Goal: Register for event/course

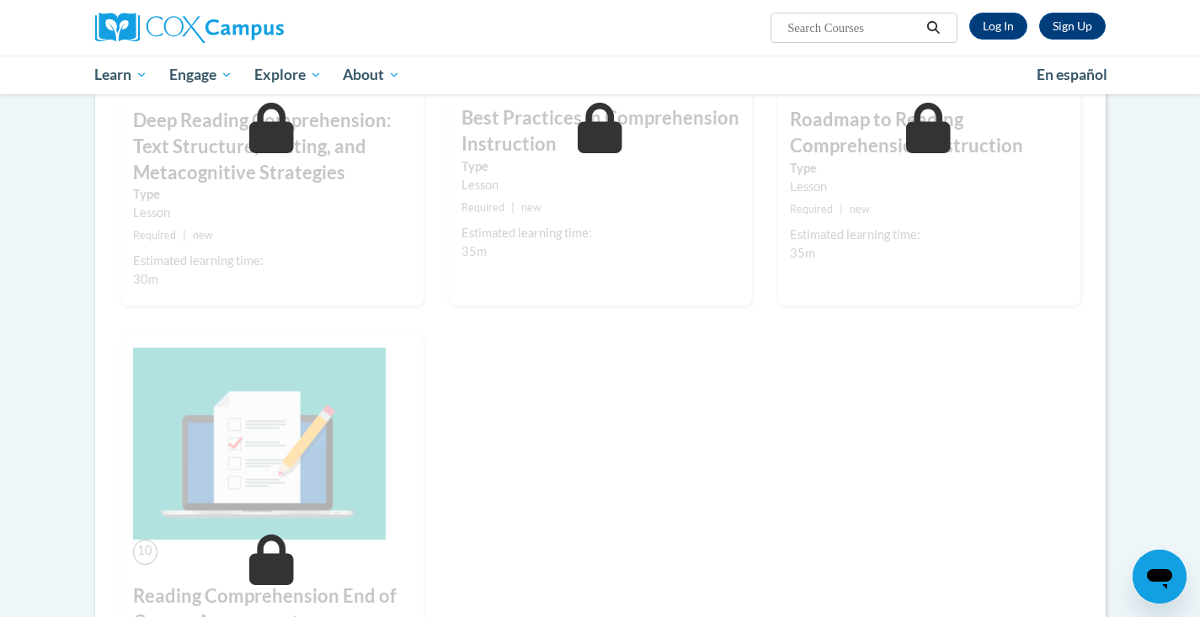
scroll to position [1281, 0]
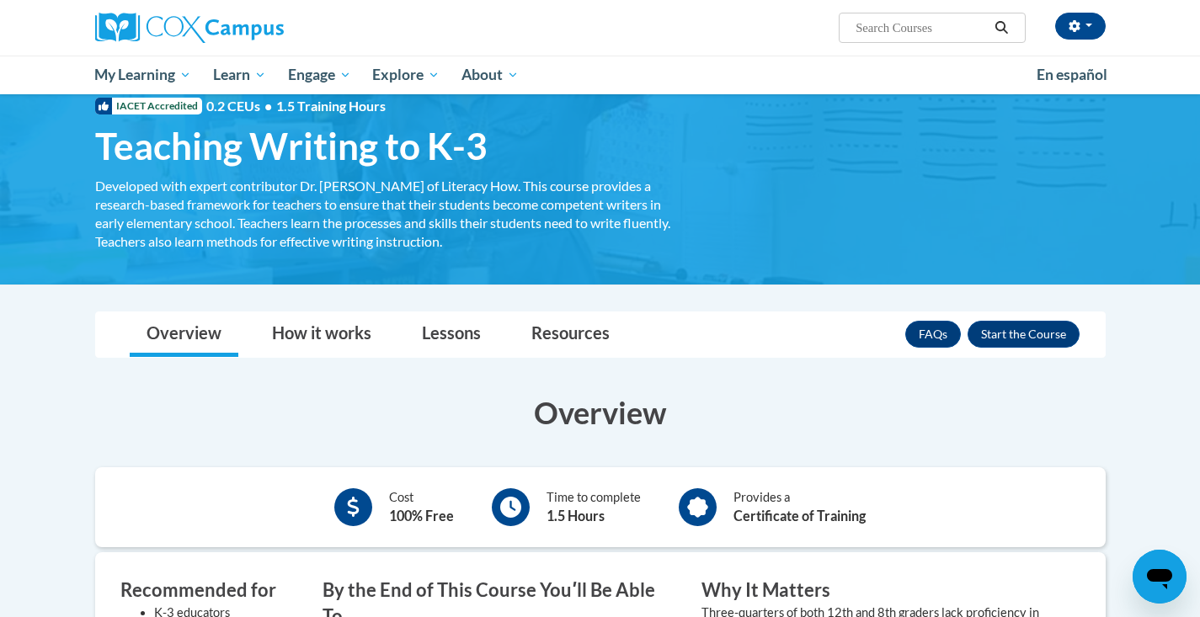
scroll to position [54, 0]
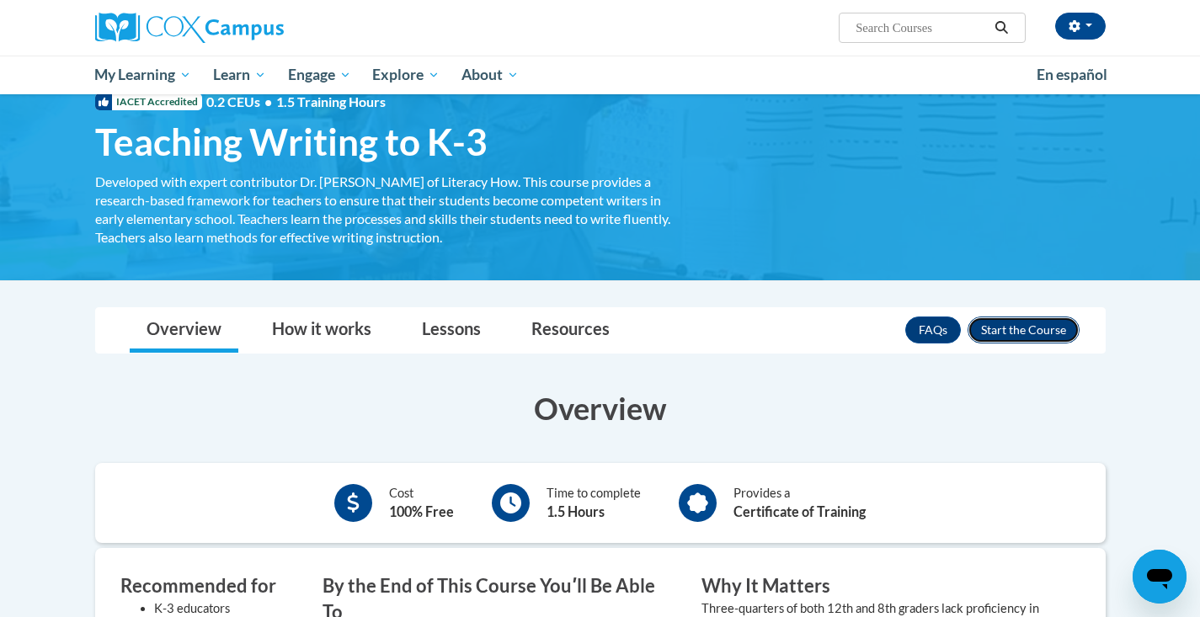
click at [1048, 325] on button "Enroll" at bounding box center [1024, 330] width 112 height 27
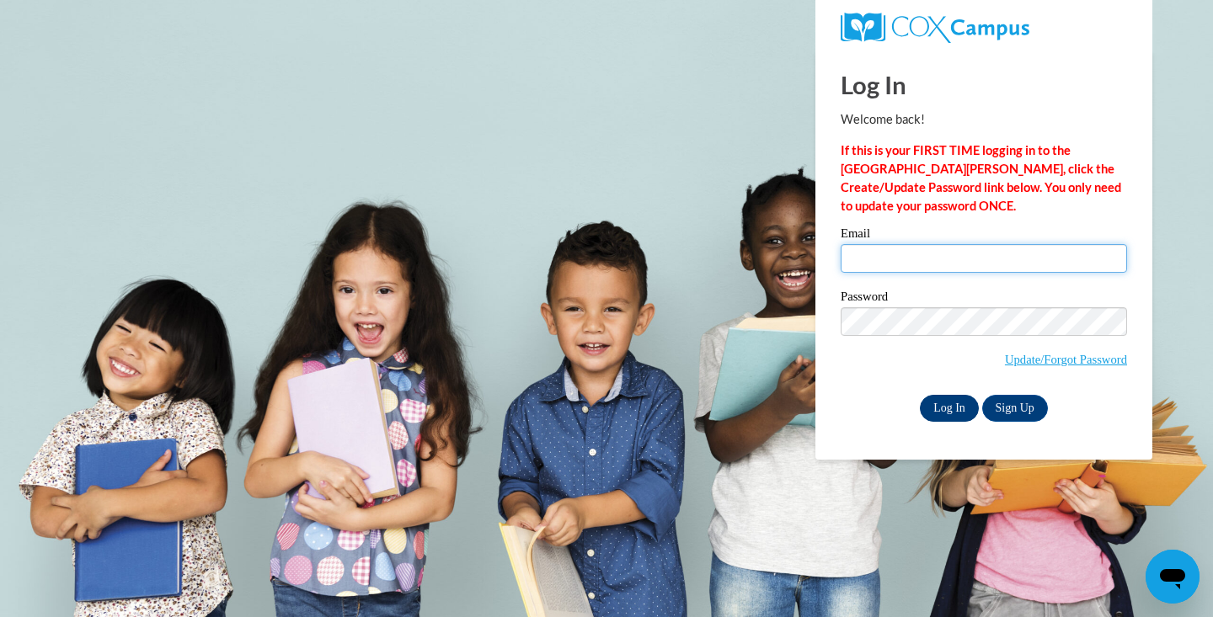
type input "asakovitz@sasd.net"
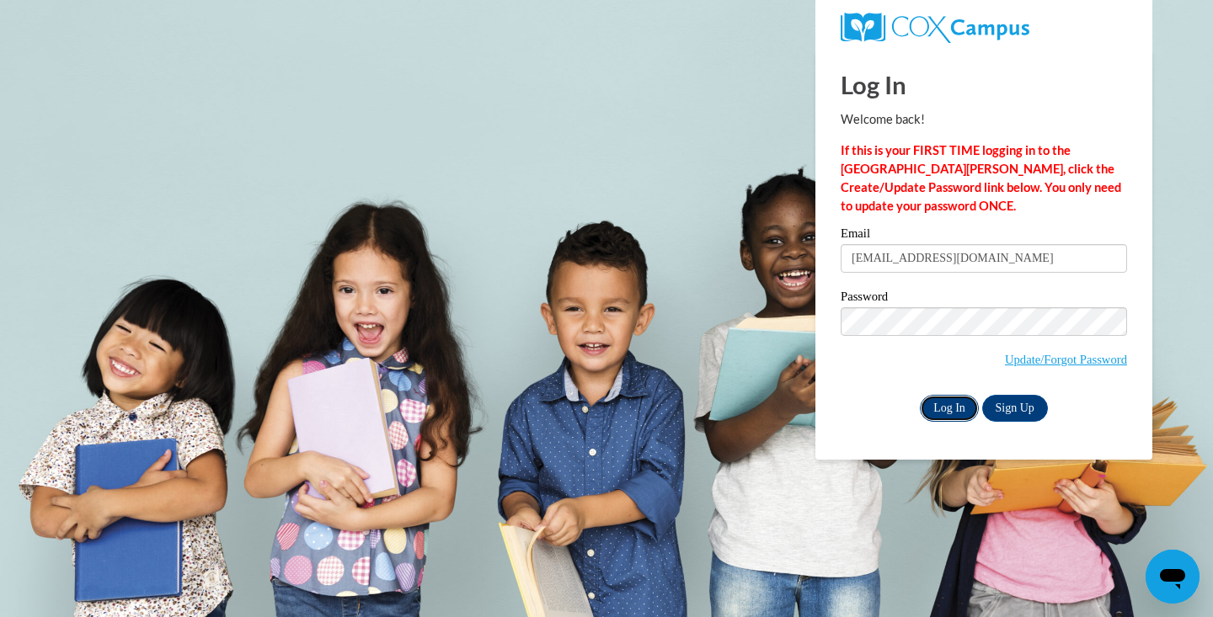
click at [944, 396] on input "Log In" at bounding box center [949, 408] width 59 height 27
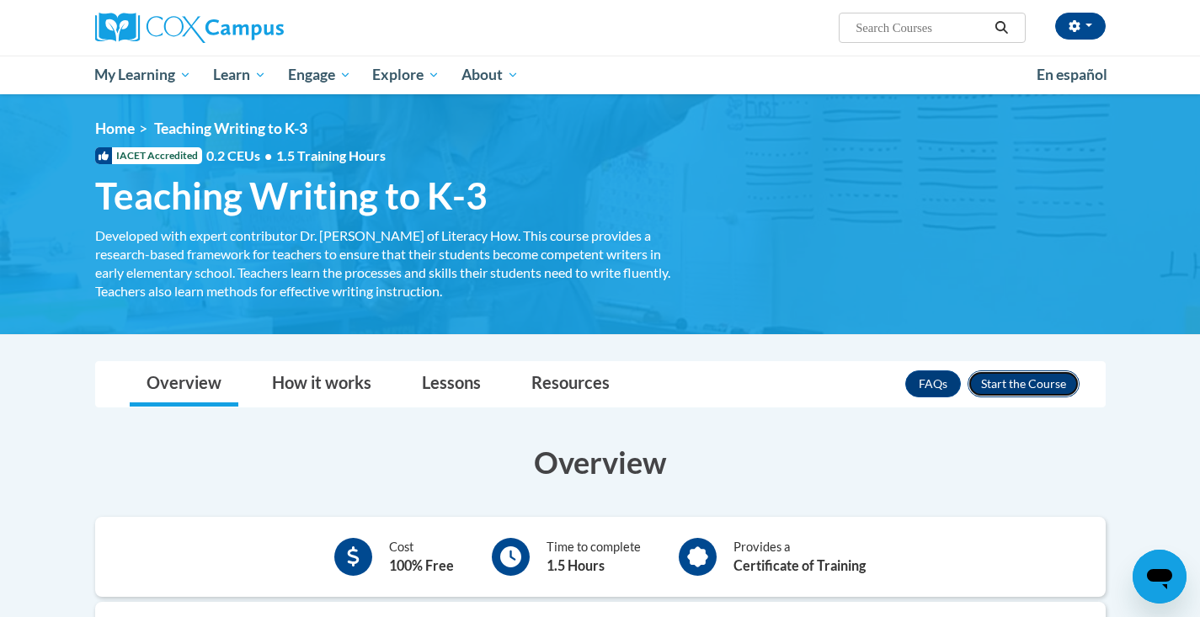
click at [1000, 389] on button "Enroll" at bounding box center [1024, 384] width 112 height 27
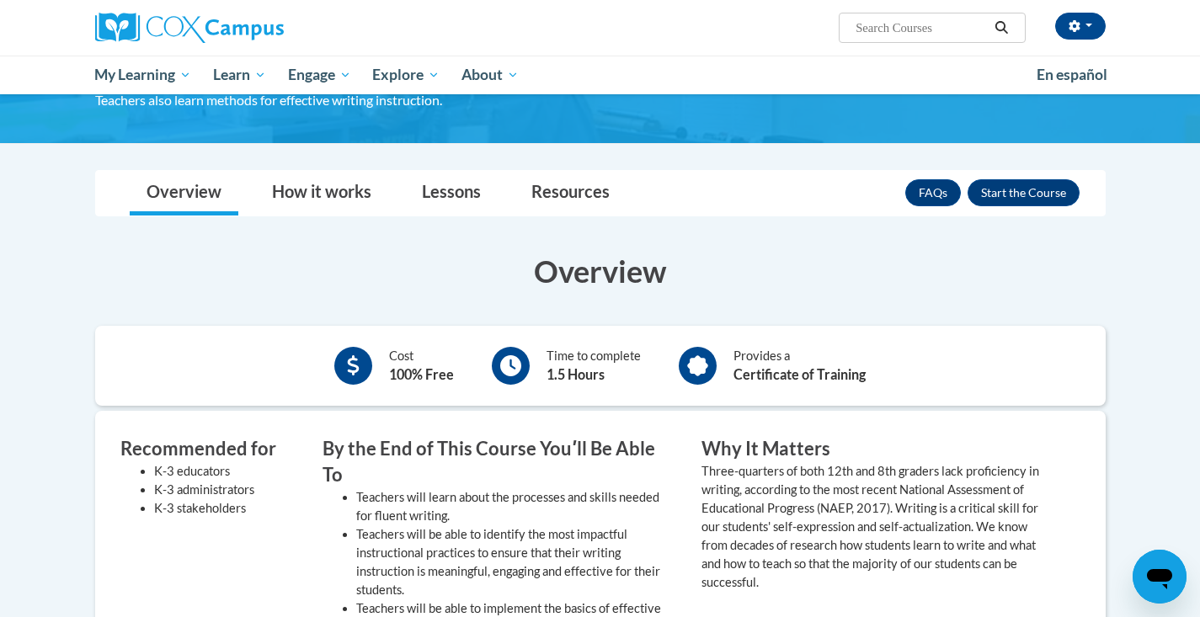
scroll to position [195, 0]
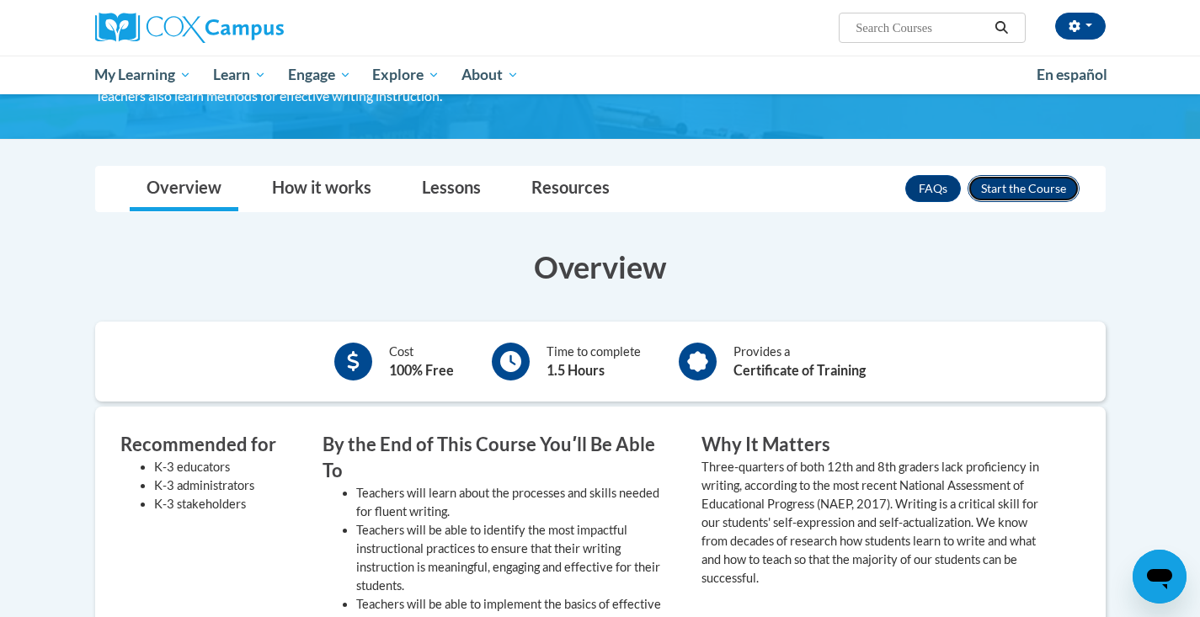
click at [1034, 198] on button "Enroll" at bounding box center [1024, 188] width 112 height 27
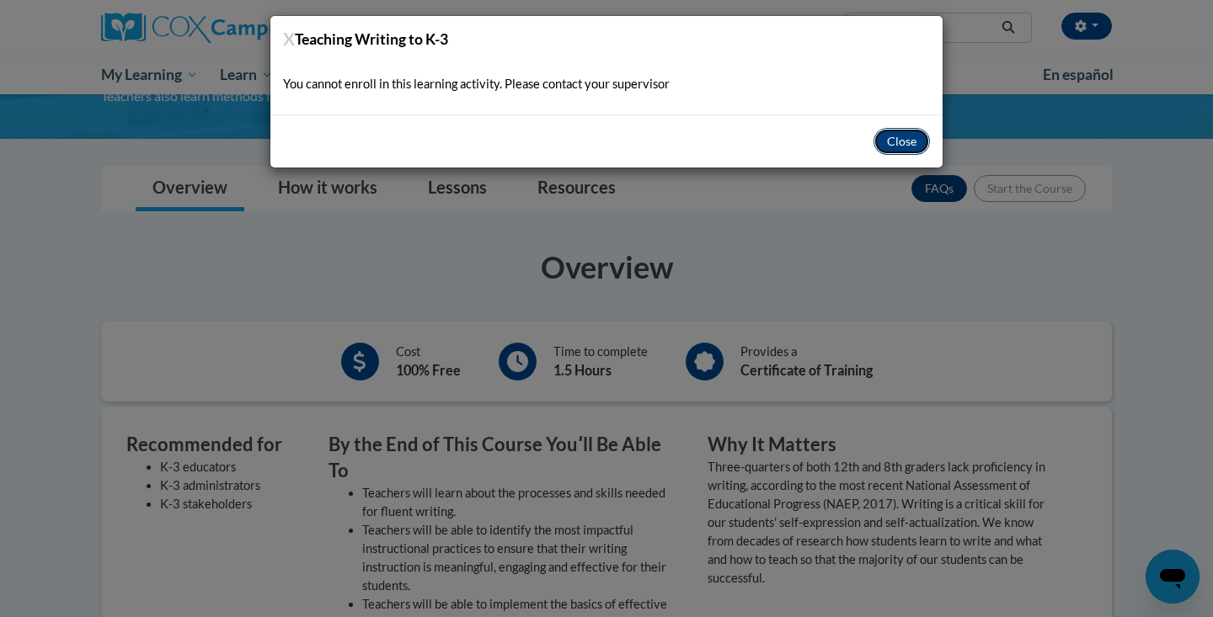
click at [895, 131] on button "Close" at bounding box center [901, 141] width 56 height 27
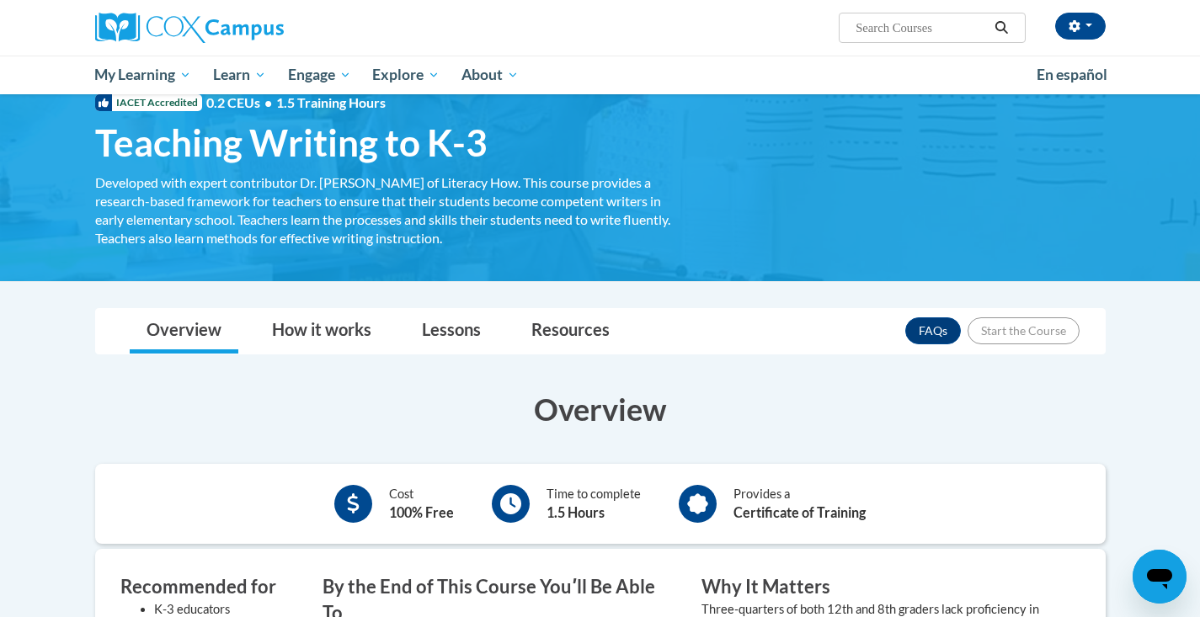
scroll to position [50, 0]
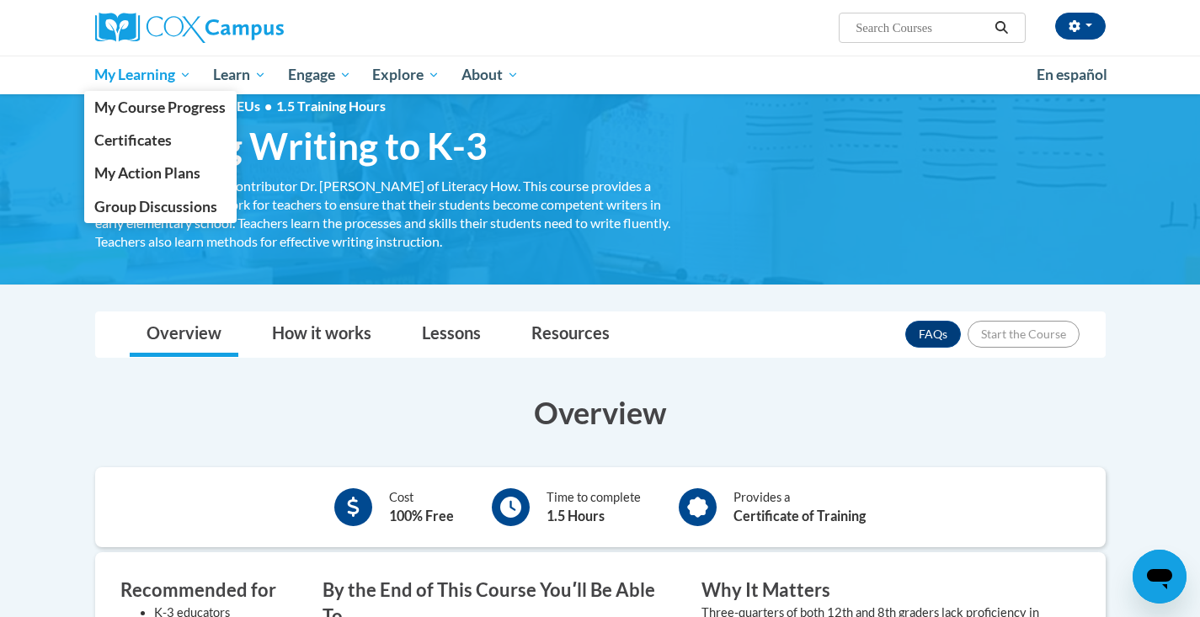
click at [159, 72] on span "My Learning" at bounding box center [142, 75] width 97 height 20
click at [150, 109] on span "My Course Progress" at bounding box center [159, 108] width 131 height 18
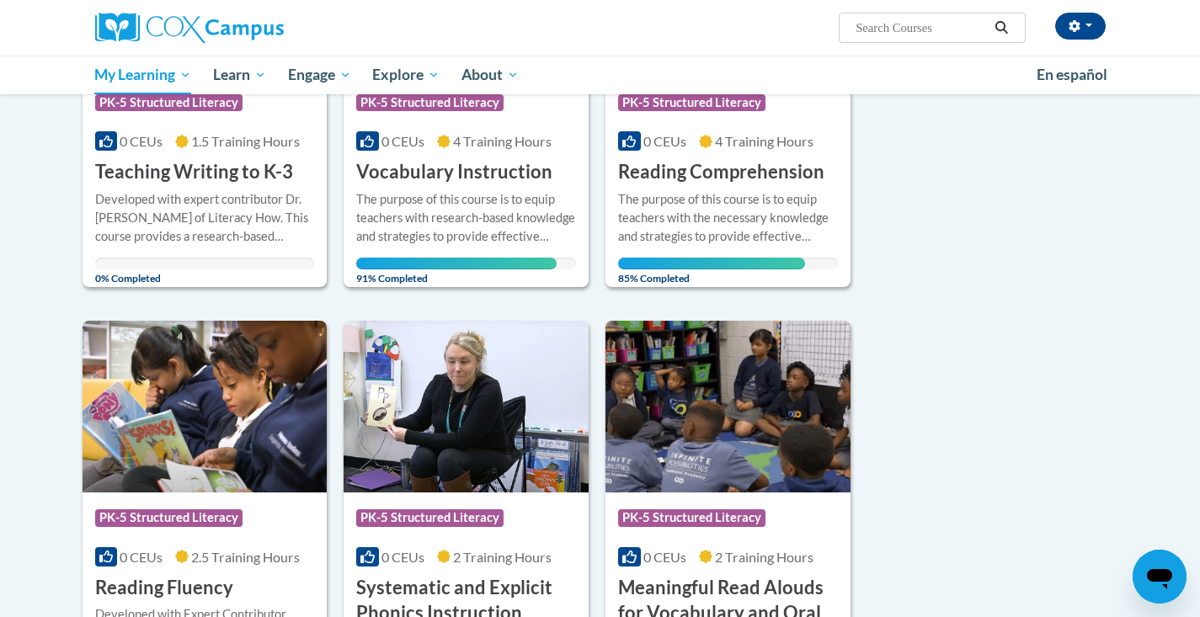
scroll to position [383, 0]
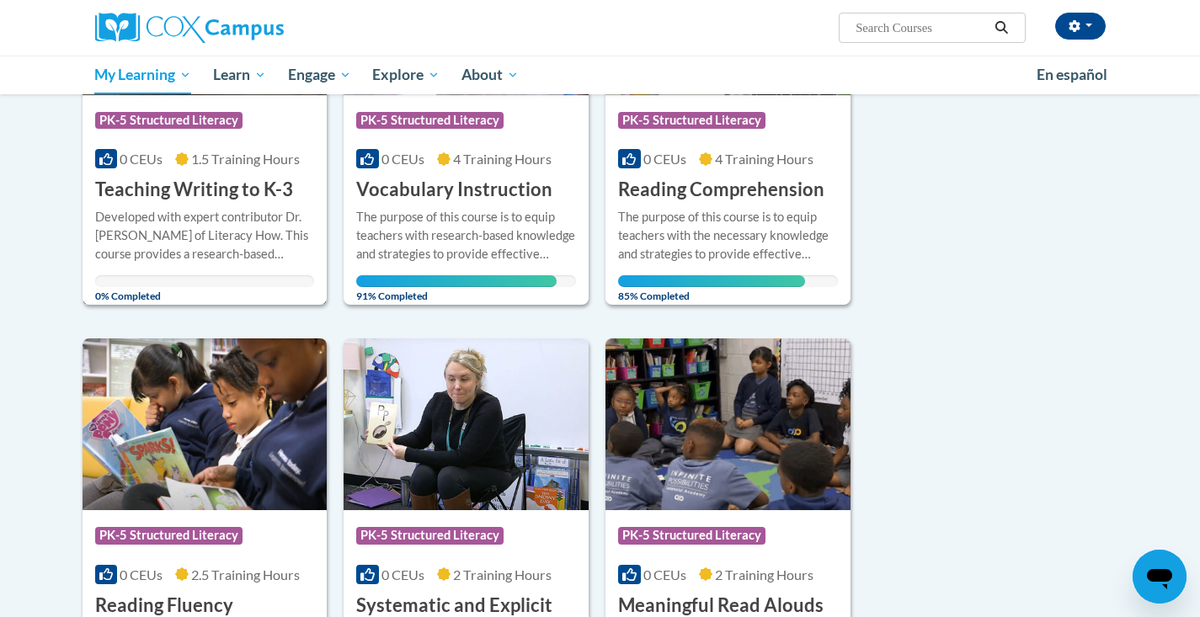
click at [248, 189] on h3 "Teaching Writing to K-3" at bounding box center [194, 190] width 198 height 26
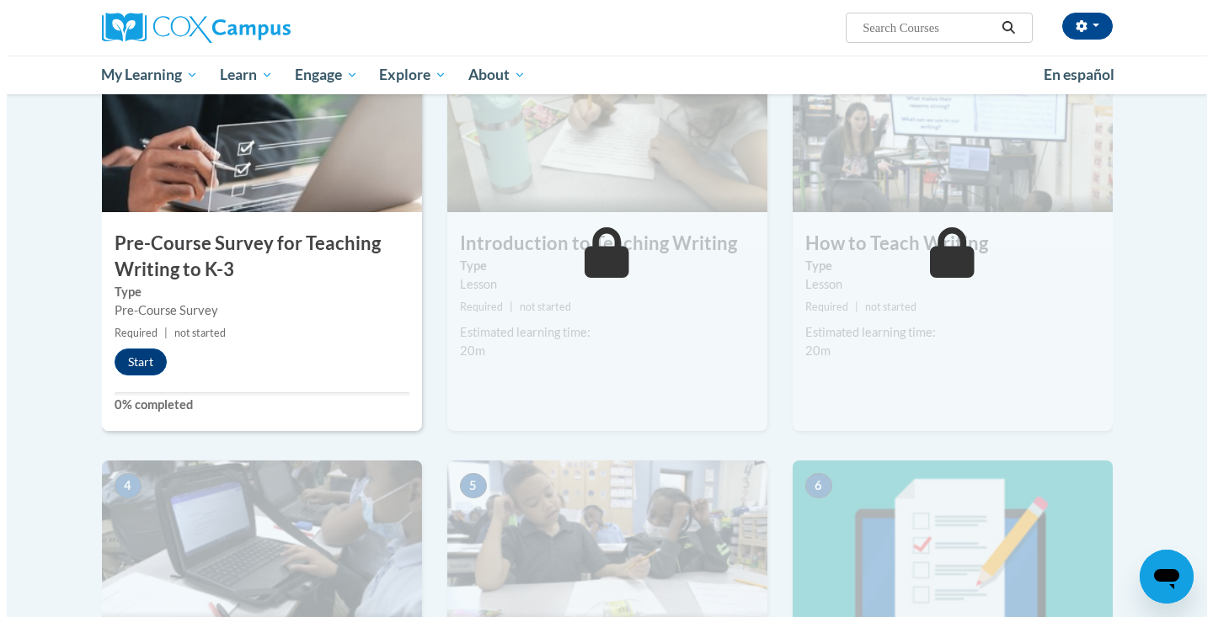
scroll to position [406, 0]
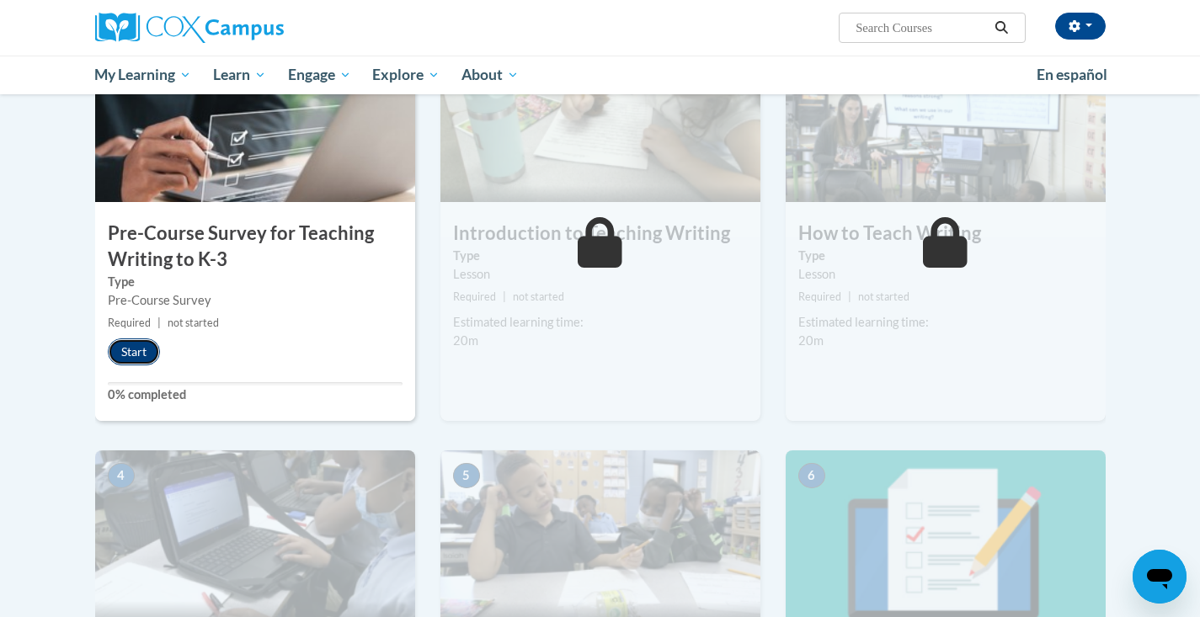
click at [143, 354] on button "Start" at bounding box center [134, 352] width 52 height 27
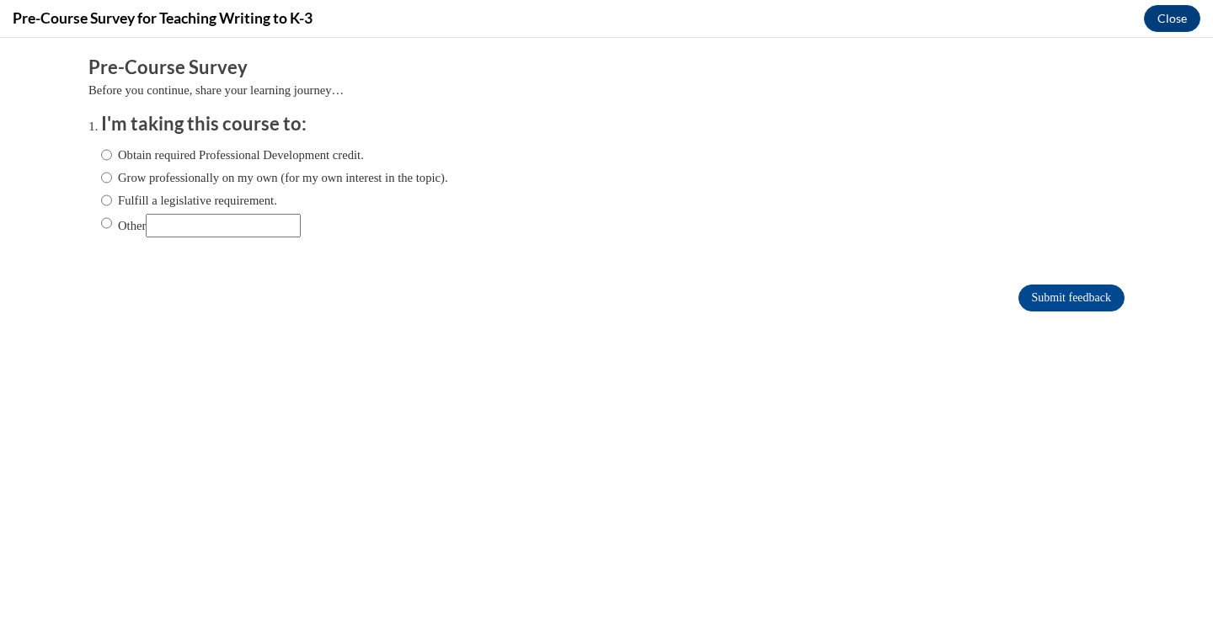
scroll to position [0, 0]
click at [142, 176] on label "Grow professionally on my own (for my own interest in the topic)." at bounding box center [274, 177] width 347 height 19
click at [112, 176] on input "Grow professionally on my own (for my own interest in the topic)." at bounding box center [106, 177] width 11 height 19
radio input "true"
click at [150, 162] on label "Obtain required Professional Development credit." at bounding box center [232, 155] width 263 height 19
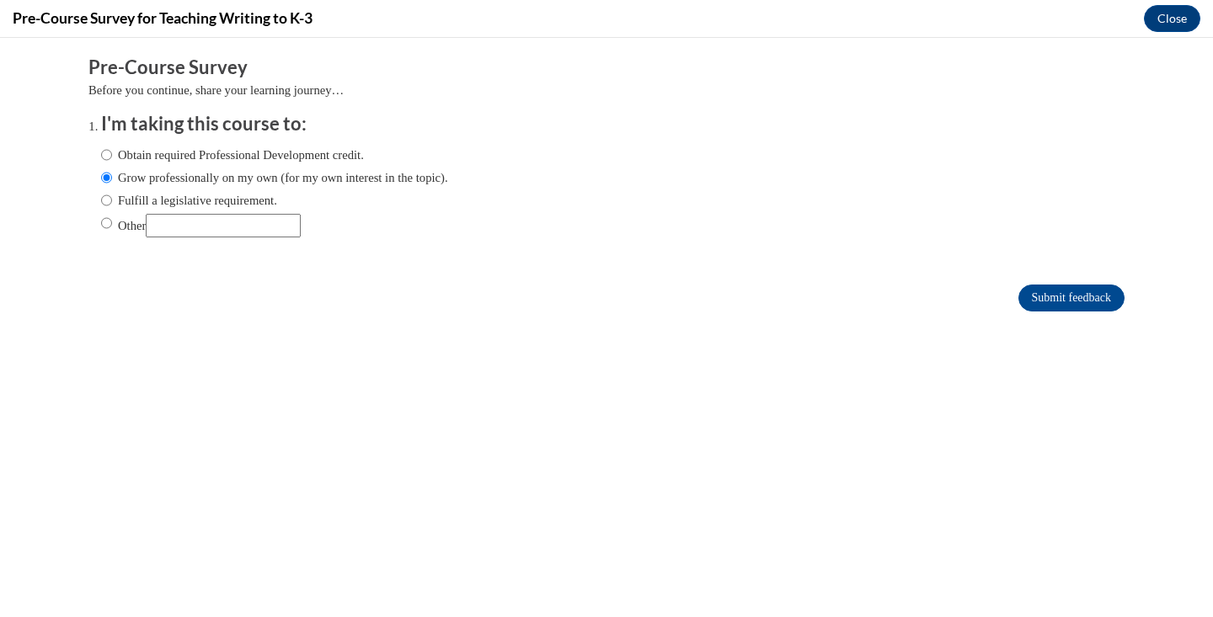
click at [112, 162] on input "Obtain required Professional Development credit." at bounding box center [106, 155] width 11 height 19
radio input "true"
click at [1045, 288] on input "Submit feedback" at bounding box center [1071, 298] width 106 height 27
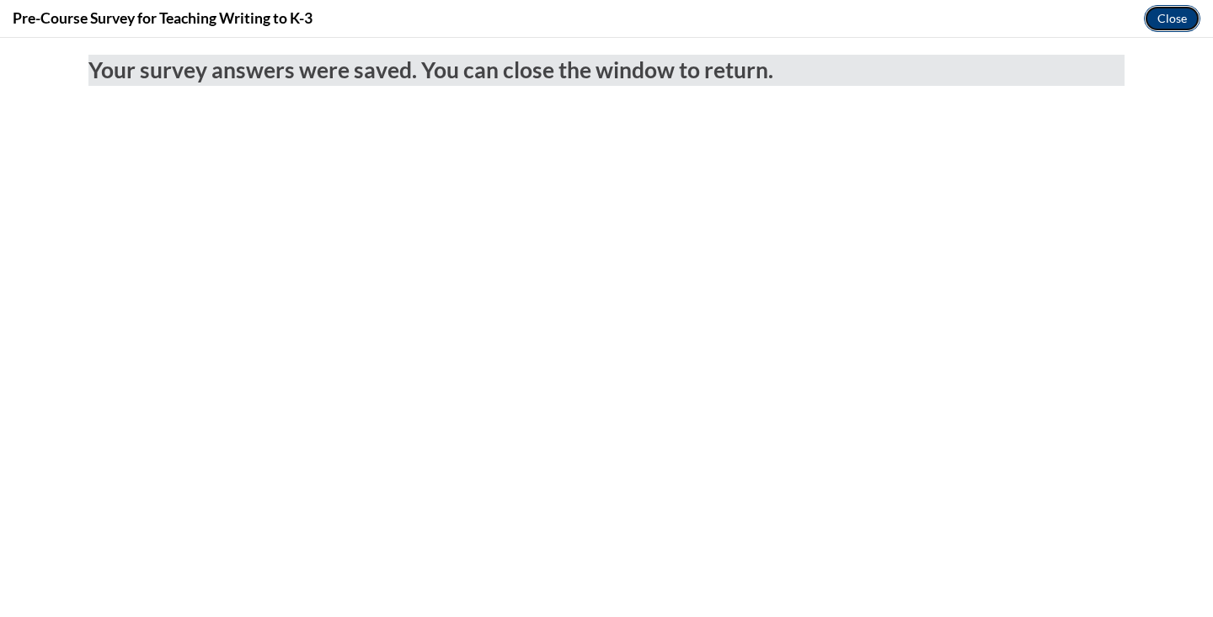
click at [1167, 20] on button "Close" at bounding box center [1172, 18] width 56 height 27
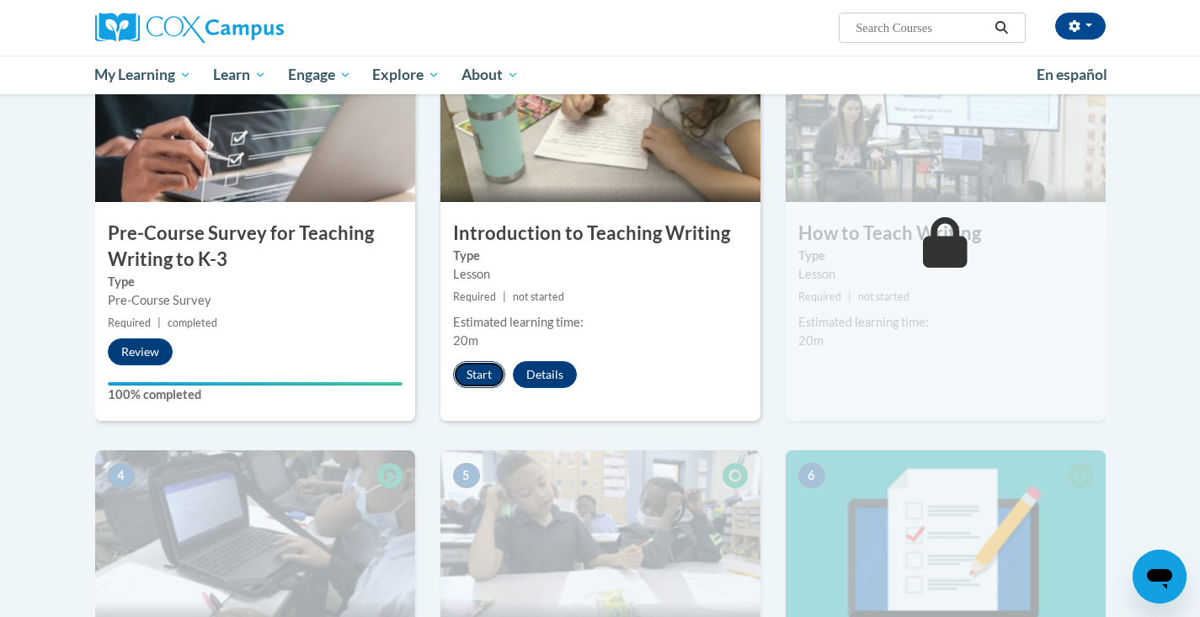
click at [493, 366] on button "Start" at bounding box center [479, 374] width 52 height 27
